Goal: Task Accomplishment & Management: Use online tool/utility

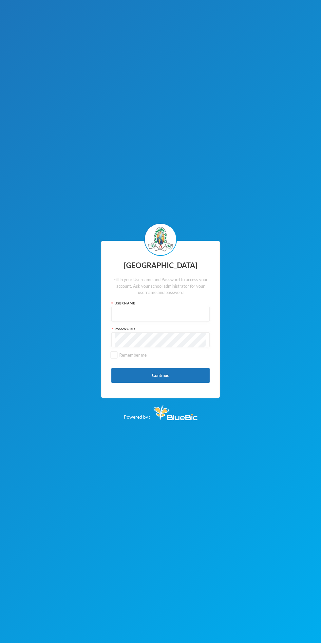
click at [148, 316] on input "text" at bounding box center [160, 314] width 91 height 15
type input "glh24cs42"
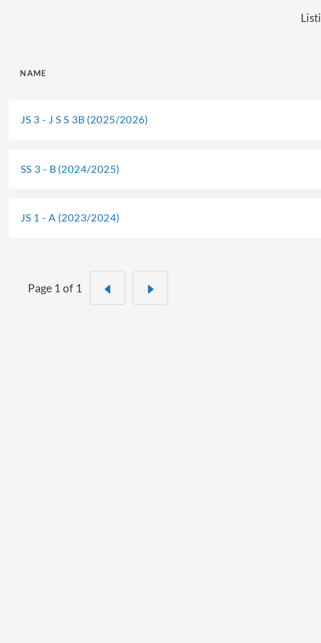
click at [50, 114] on link "JS 3 - J S S 3B (2025/2026)" at bounding box center [35, 112] width 52 height 5
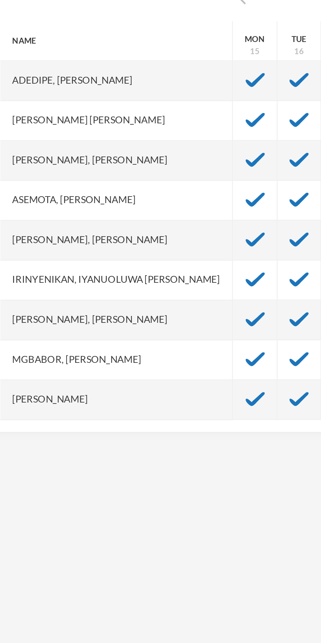
click at [109, 346] on img at bounding box center [113, 346] width 8 height 6
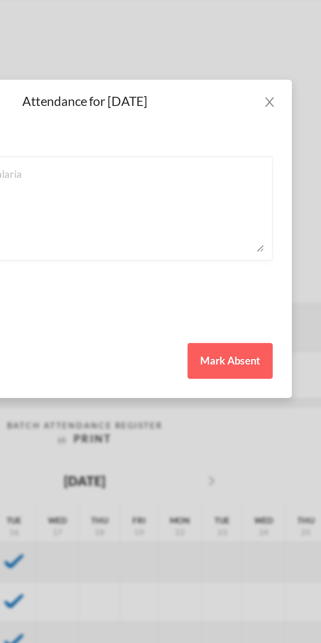
click at [219, 148] on button "Mark Absent" at bounding box center [220, 148] width 35 height 15
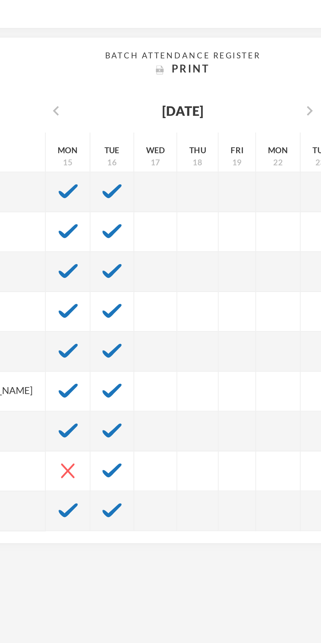
click at [128, 347] on img at bounding box center [132, 346] width 8 height 6
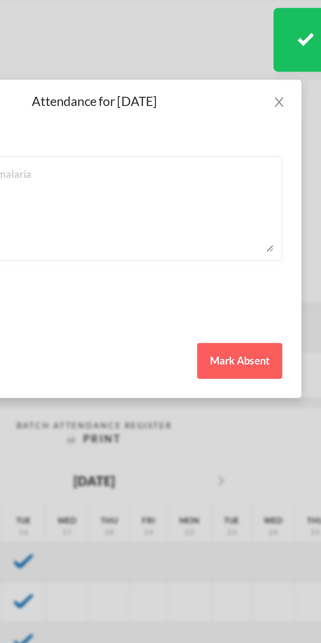
click at [222, 147] on button "Mark Absent" at bounding box center [220, 148] width 35 height 15
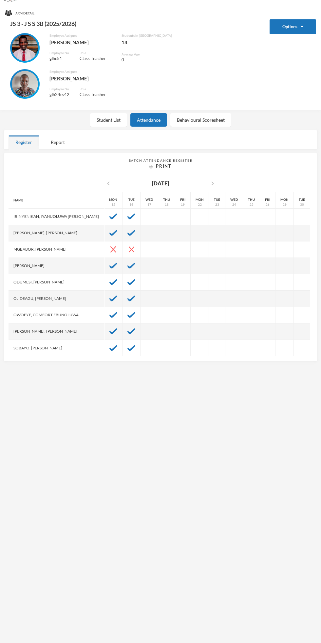
scroll to position [20, 0]
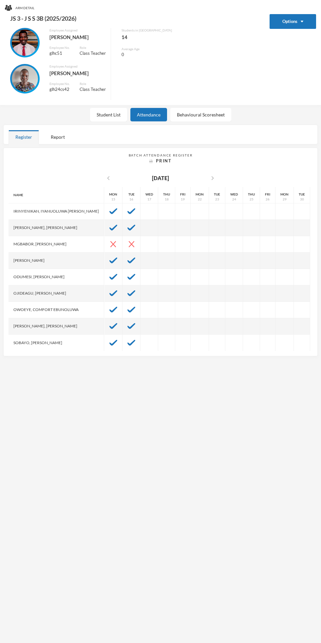
click at [110, 291] on div at bounding box center [113, 293] width 18 height 16
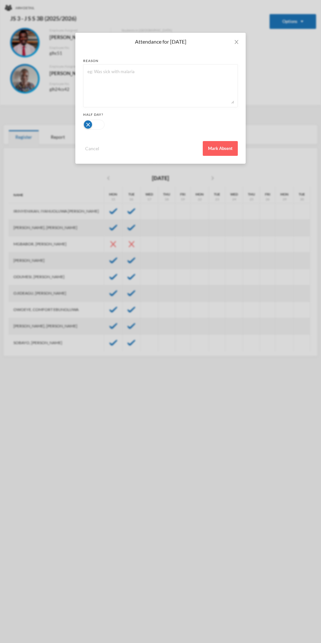
click at [221, 150] on button "Mark Absent" at bounding box center [220, 148] width 35 height 15
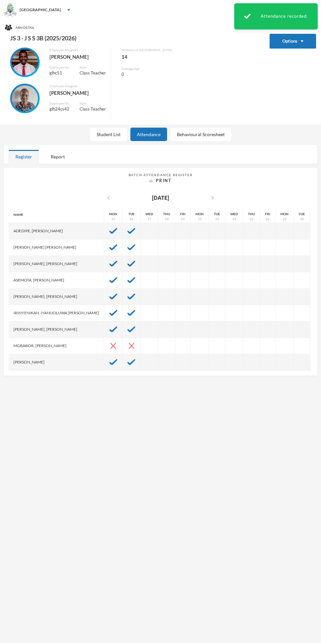
scroll to position [82, 0]
